Goal: Transaction & Acquisition: Purchase product/service

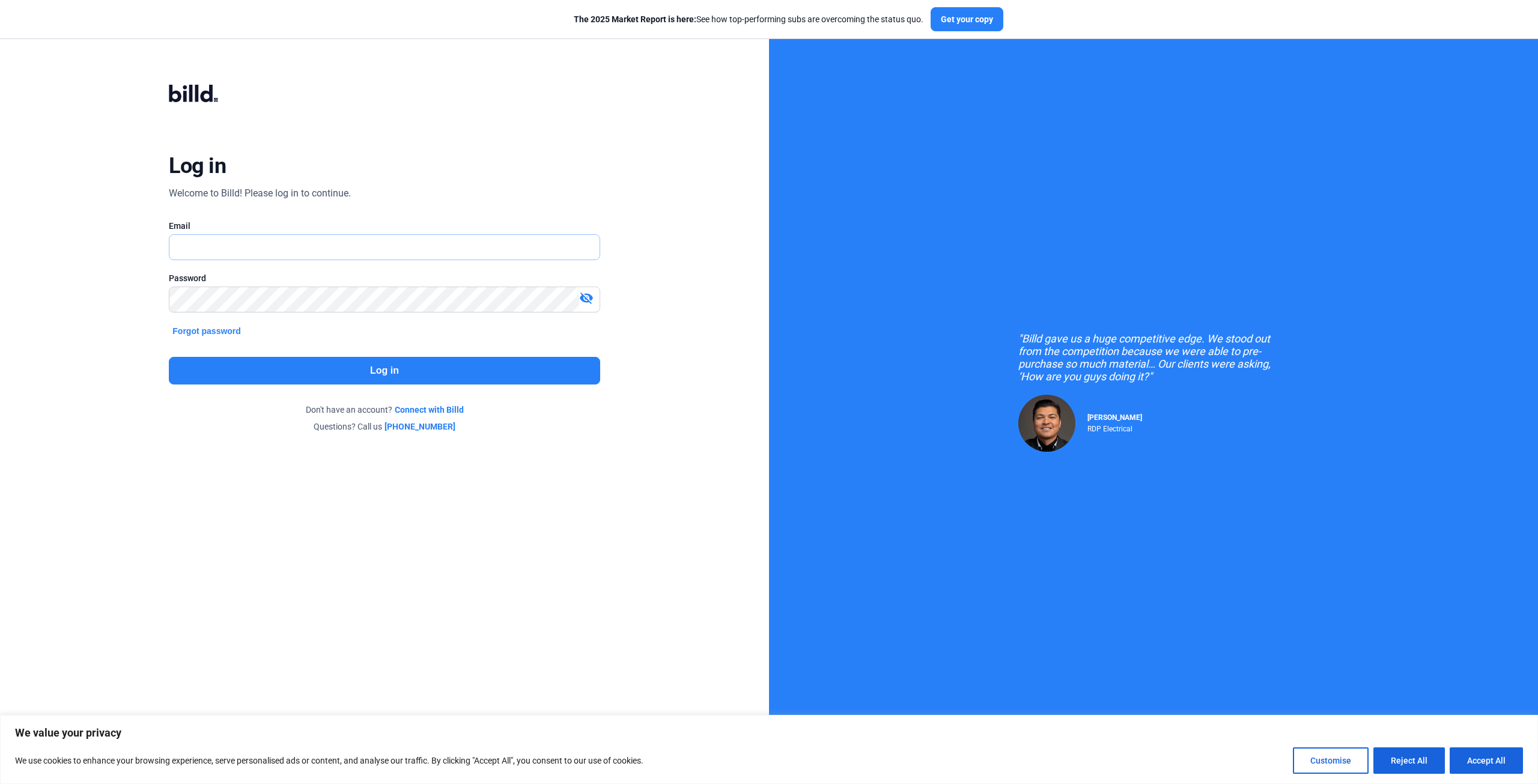
click at [250, 244] on input "text" at bounding box center [377, 247] width 416 height 25
type input "[EMAIL_ADDRESS][DOMAIN_NAME]"
click at [375, 366] on button "Log in" at bounding box center [384, 370] width 431 height 27
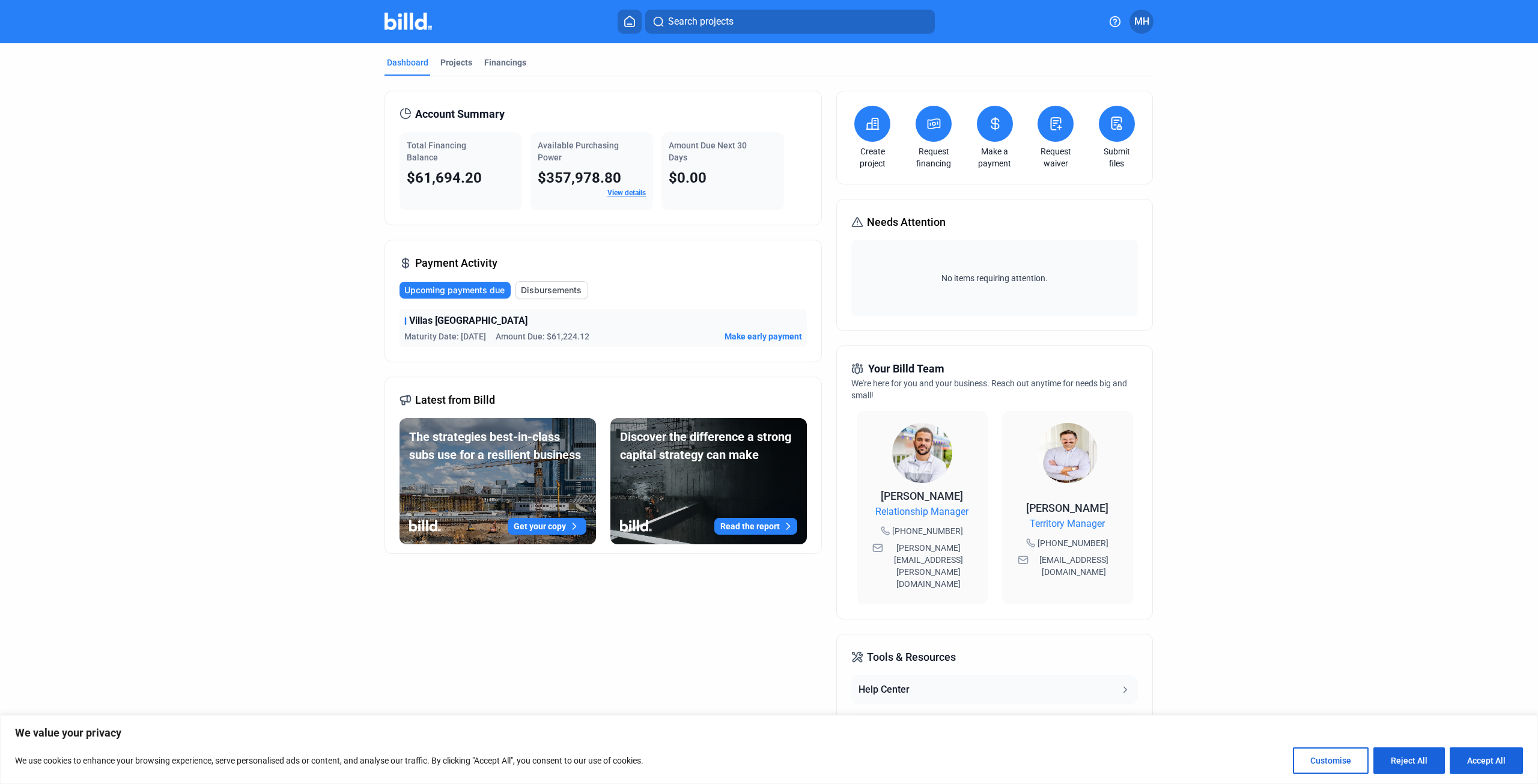
click at [767, 334] on span "Make early payment" at bounding box center [763, 337] width 78 height 12
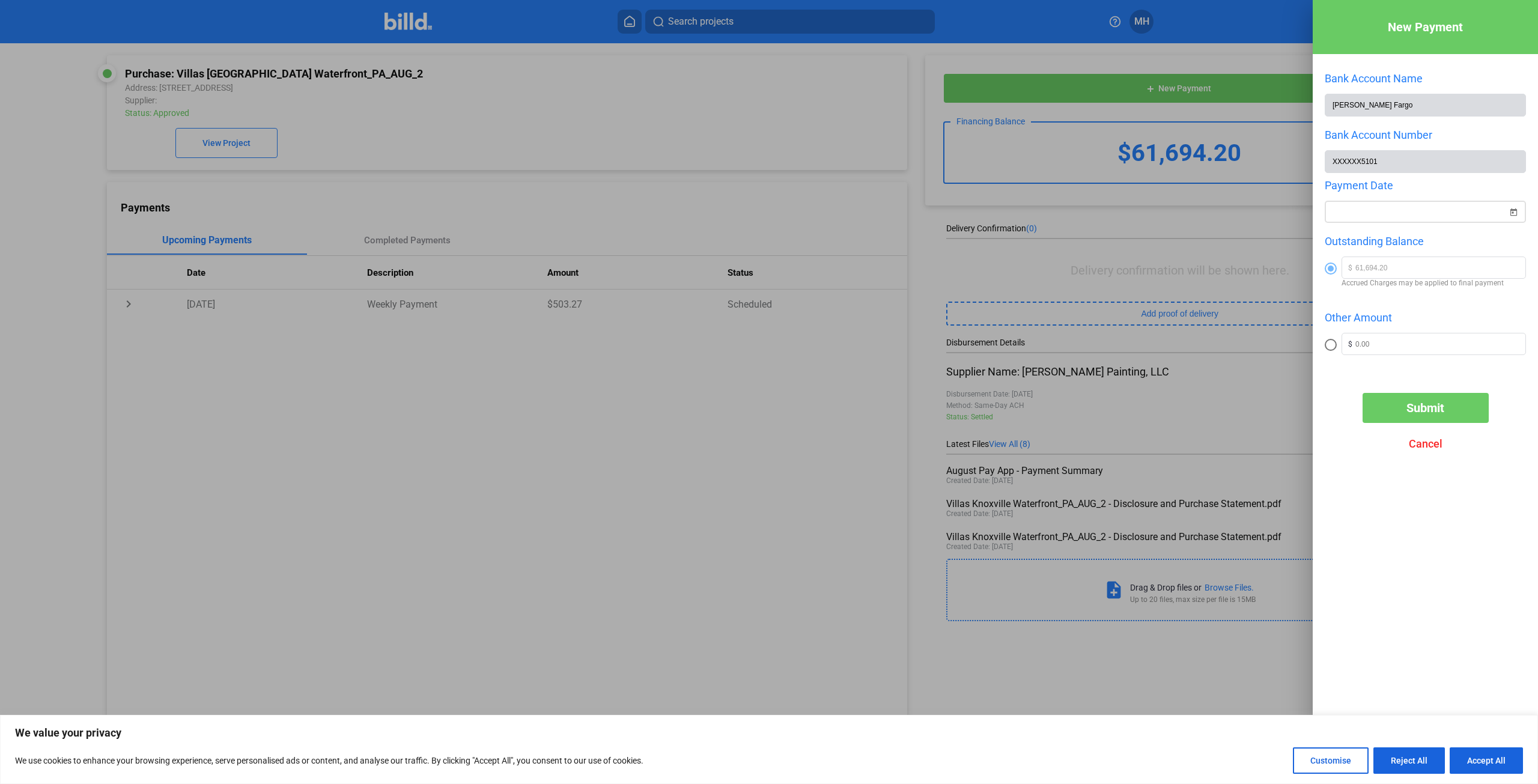
click at [1384, 215] on div "New Payment Bank Account Name [PERSON_NAME] Fargo Bank Account Number XXXXXX510…" at bounding box center [769, 392] width 1538 height 784
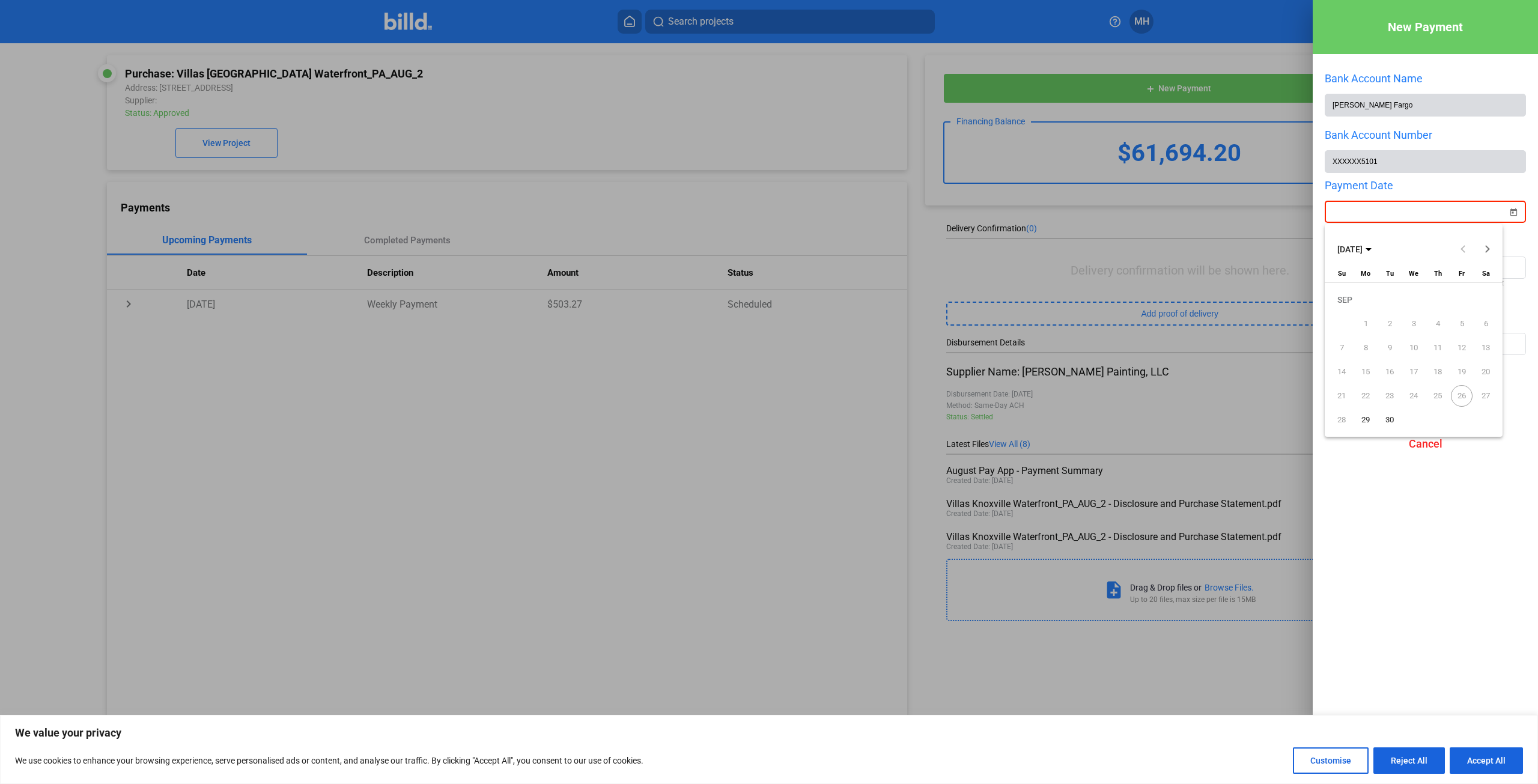
click at [1462, 396] on span "26" at bounding box center [1462, 396] width 22 height 22
click at [1425, 571] on div at bounding box center [769, 392] width 1538 height 784
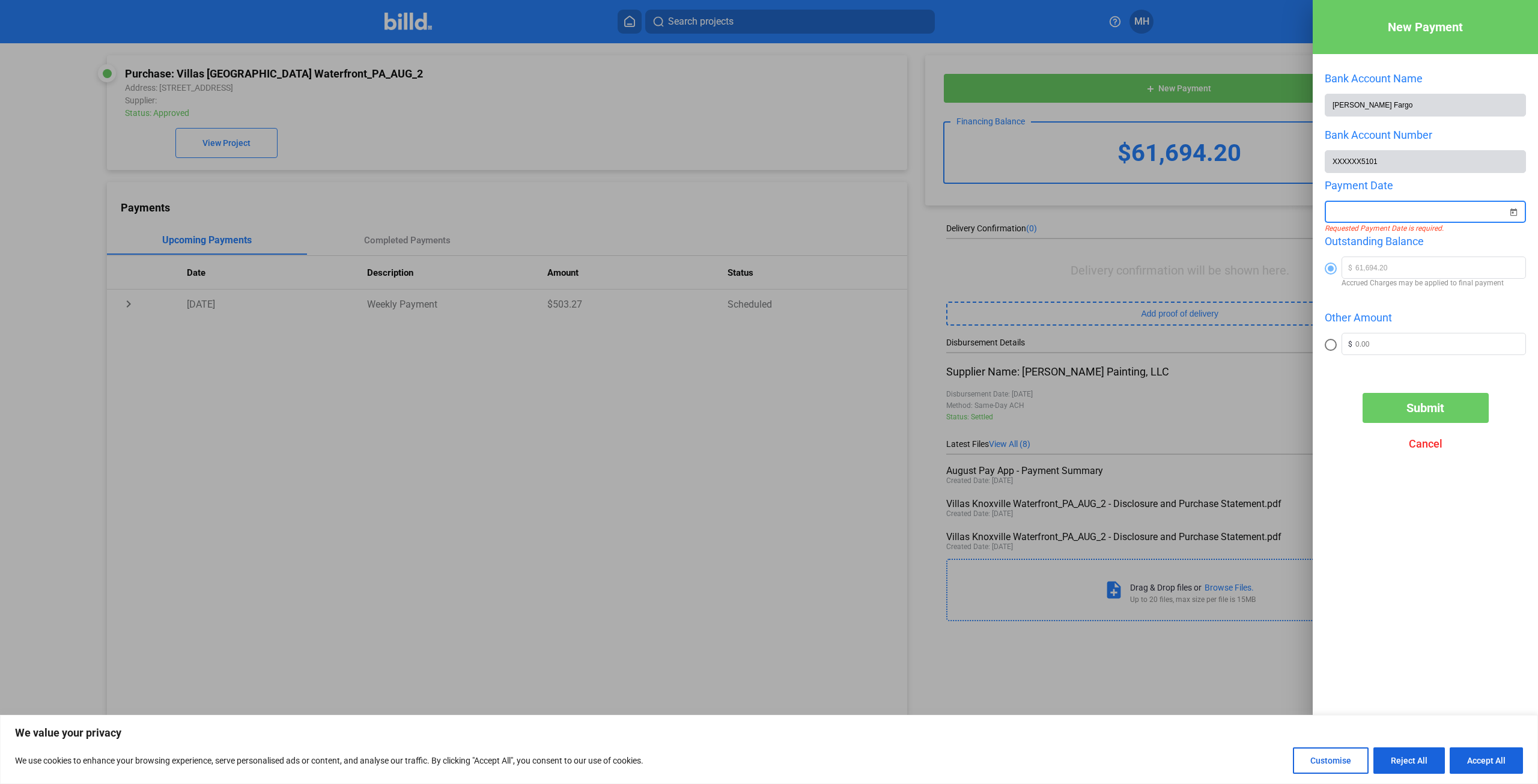
click at [1484, 213] on input at bounding box center [1420, 212] width 176 height 14
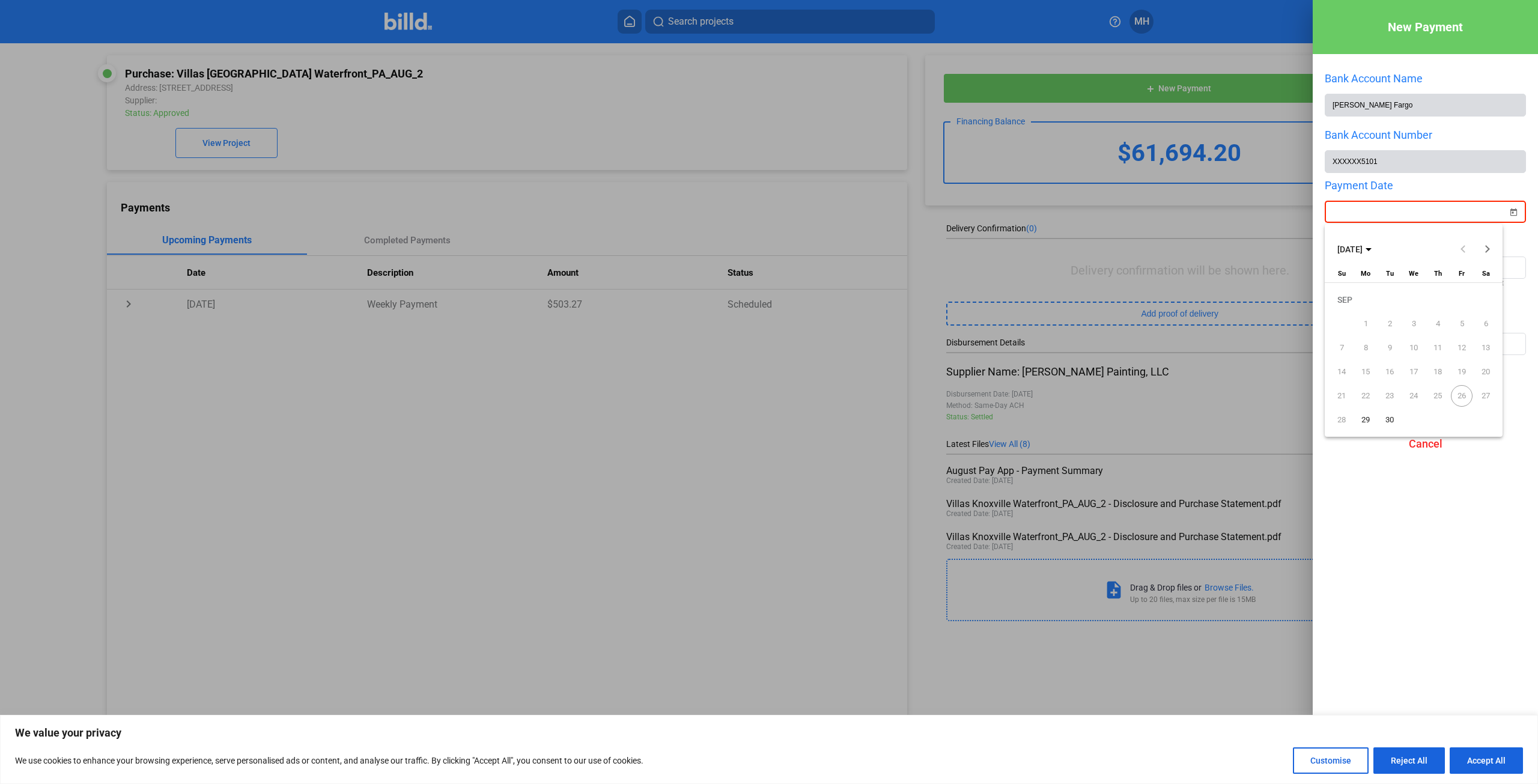
click at [1364, 420] on span "29" at bounding box center [1366, 420] width 22 height 22
type input "[DATE]"
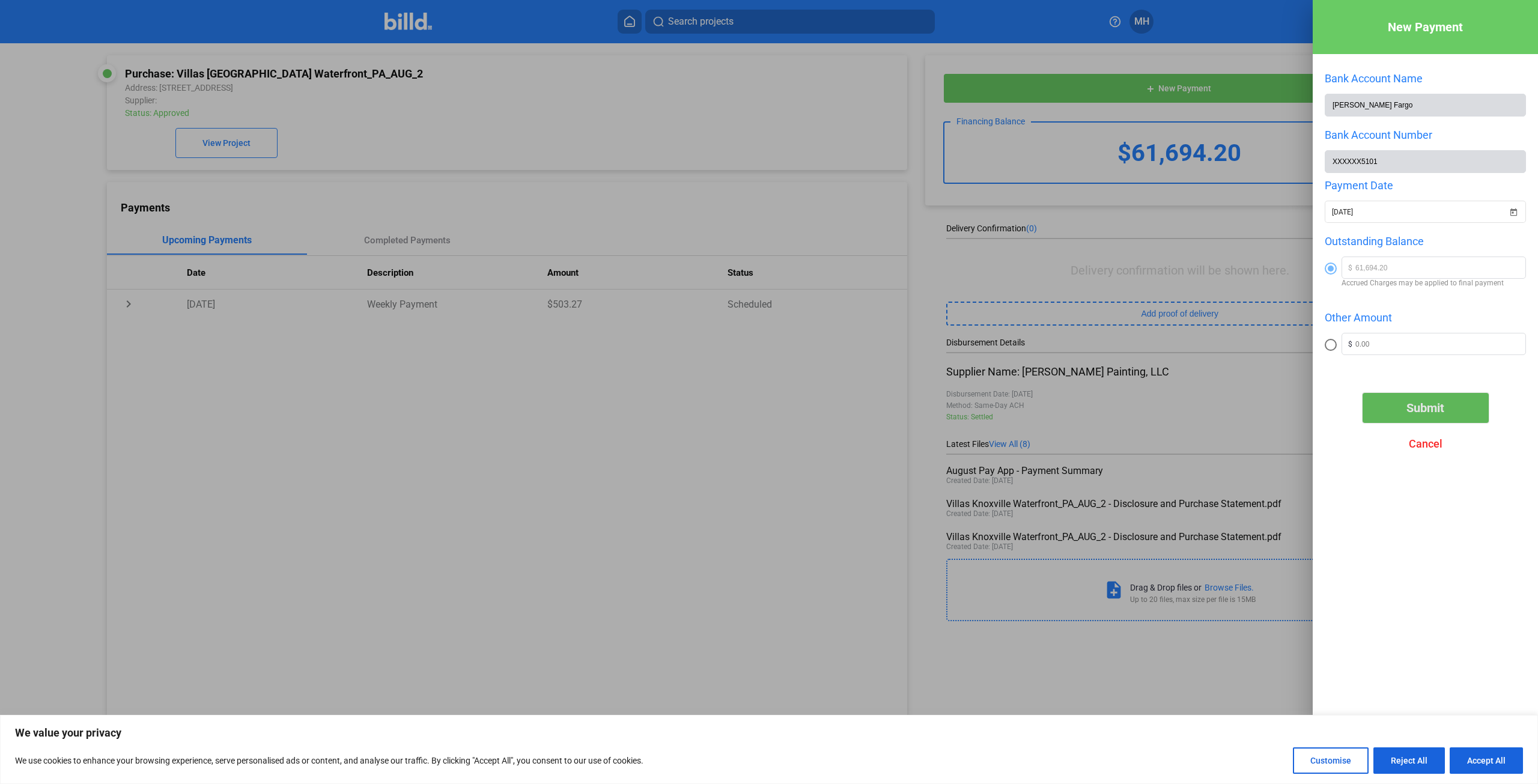
click at [1421, 409] on span "Submit" at bounding box center [1425, 407] width 38 height 14
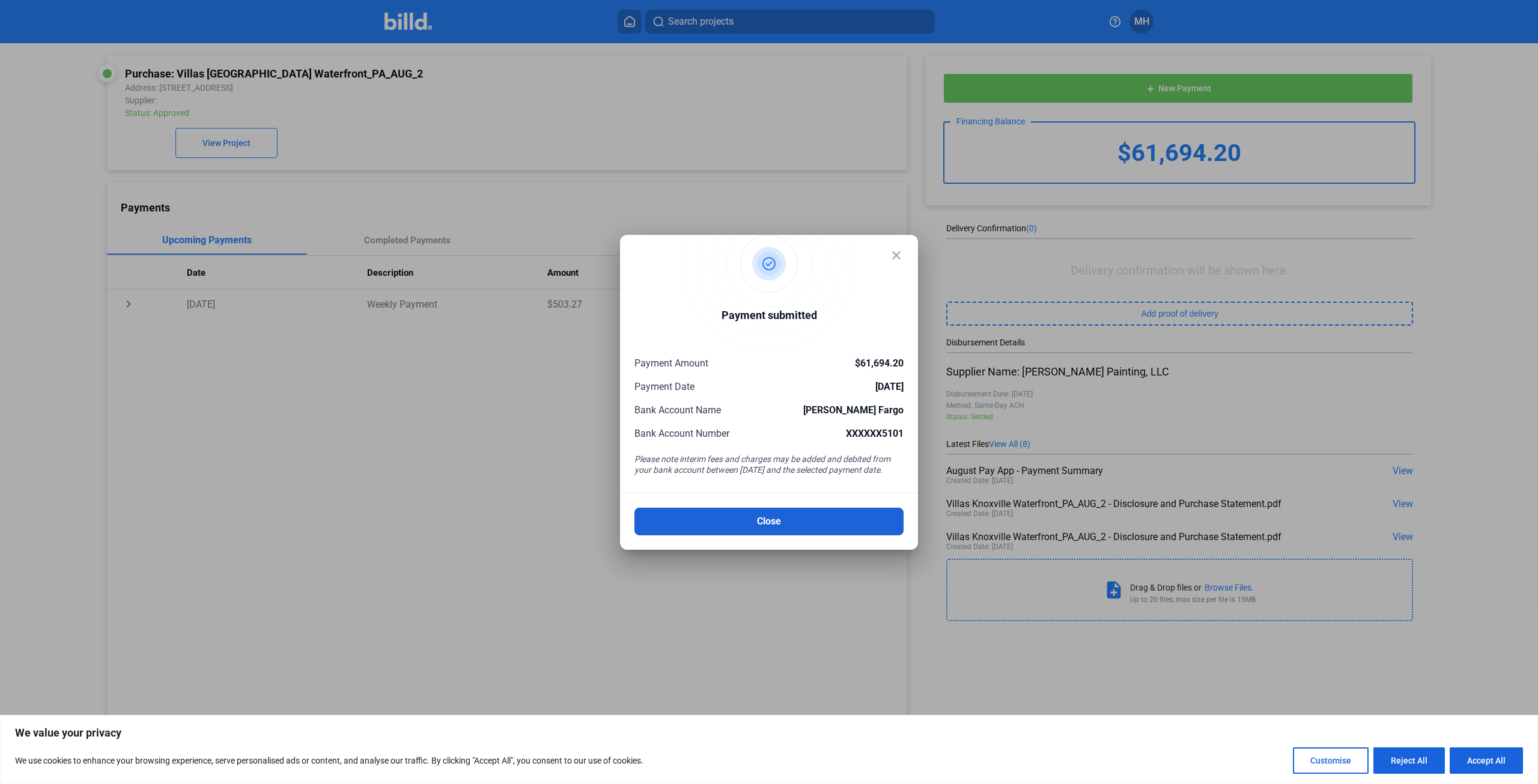
click at [779, 526] on button "Close" at bounding box center [769, 521] width 269 height 27
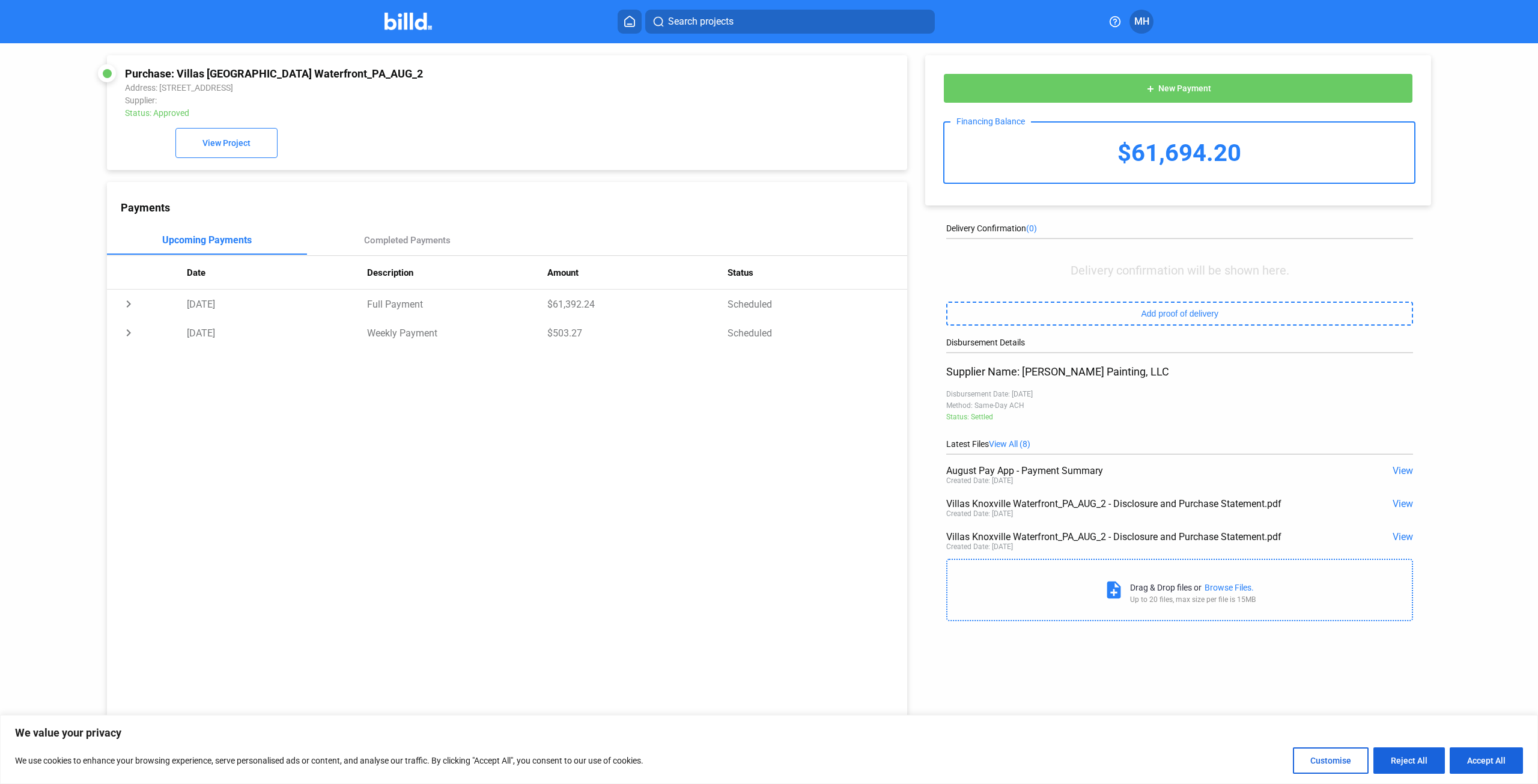
click at [750, 569] on div "Payments Upcoming Payments Completed Payments Date Description Amount Status ch…" at bounding box center [507, 490] width 801 height 616
